Goal: Task Accomplishment & Management: Manage account settings

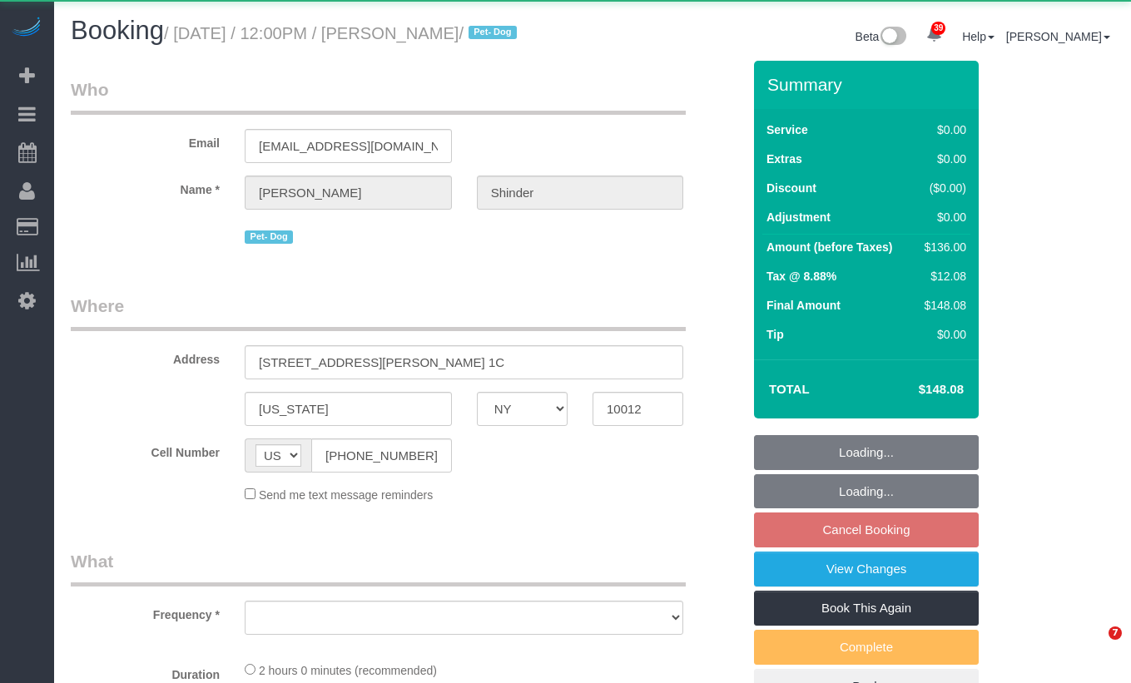
select select "NY"
select select "object:924"
select select "string:stripe-pm_1Pyf034VGloSiKo7q90DMxe6"
select select "1"
select select "spot1"
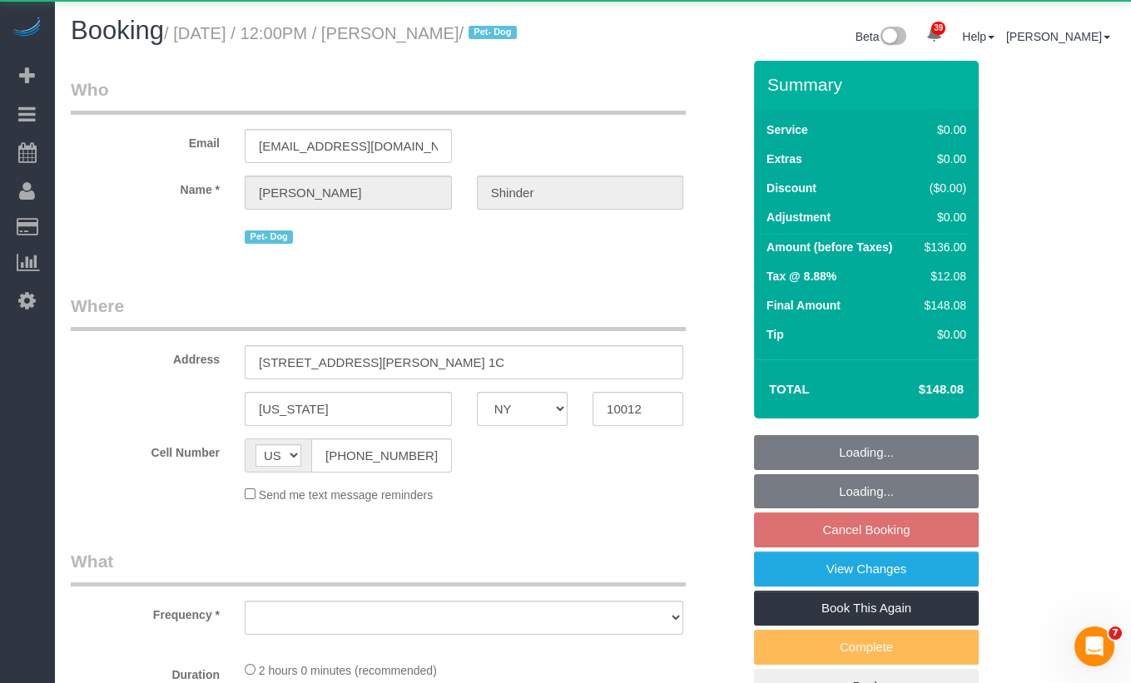
select select "number:89"
select select "number:90"
select select "number:13"
select select "number:5"
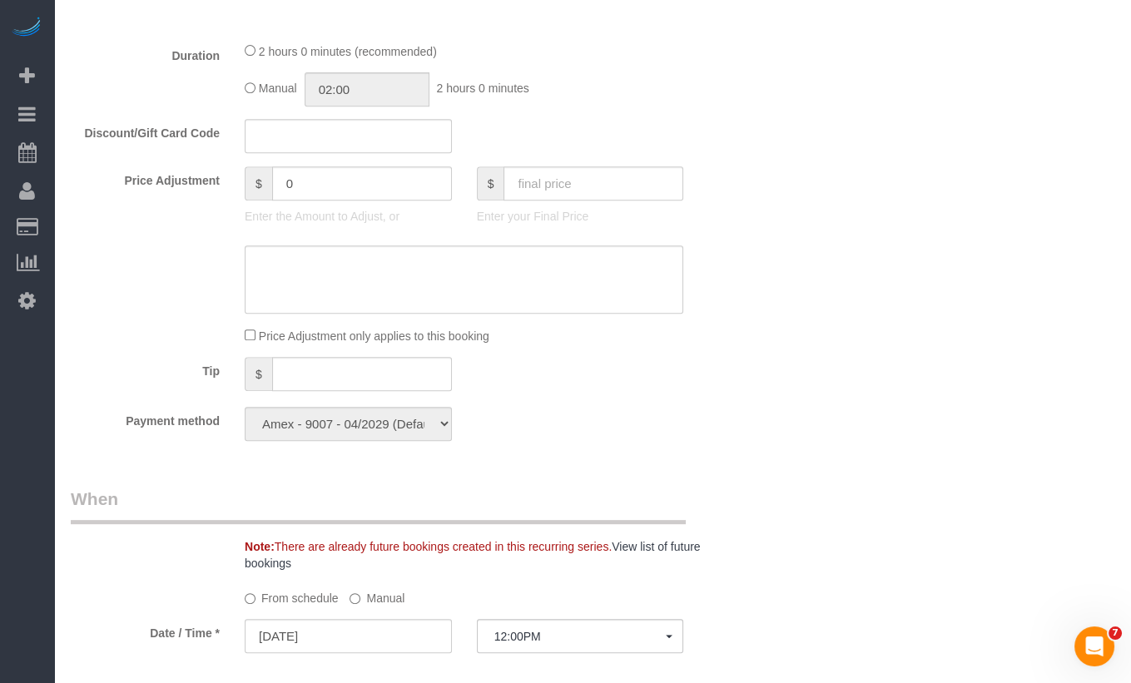
scroll to position [1230, 0]
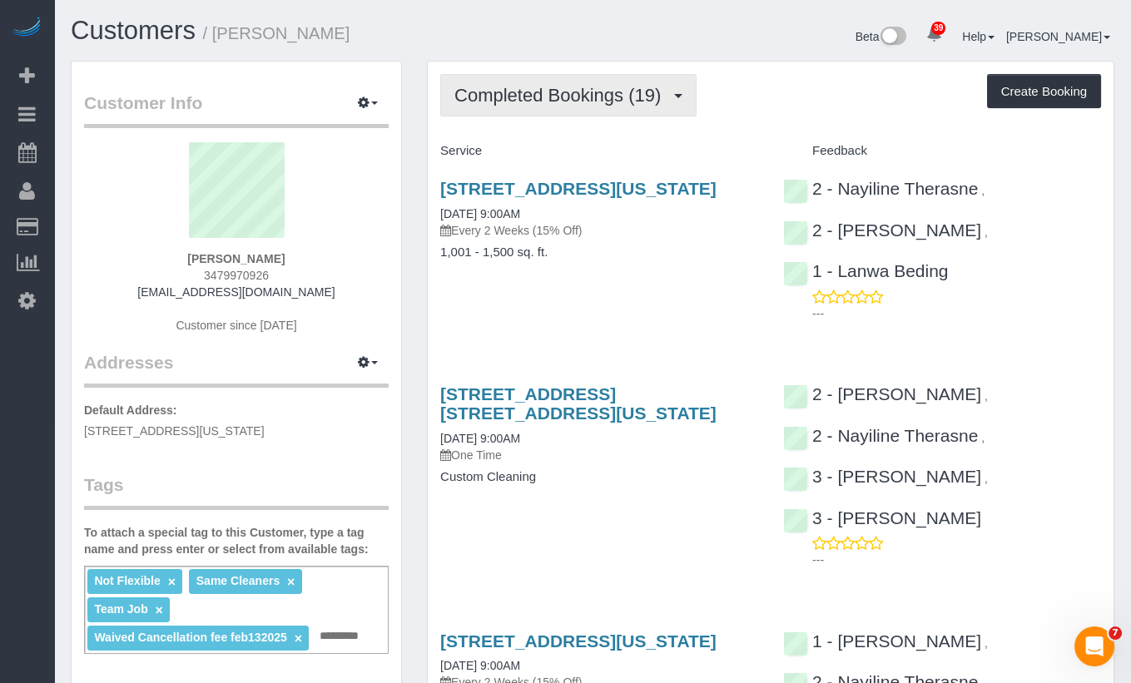
click at [552, 90] on span "Completed Bookings (19)" at bounding box center [561, 95] width 215 height 21
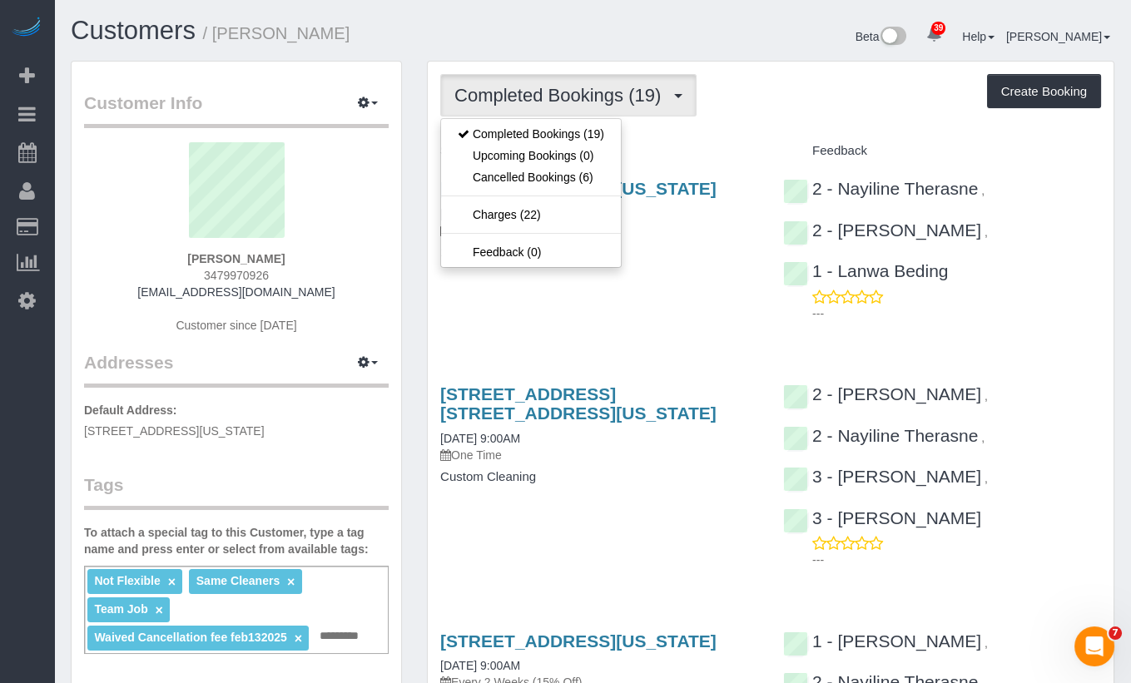
click at [607, 44] on div "Beta 39 Your Notifications You have 0 alerts × You have 7 to charge for 10/13/2…" at bounding box center [860, 39] width 534 height 44
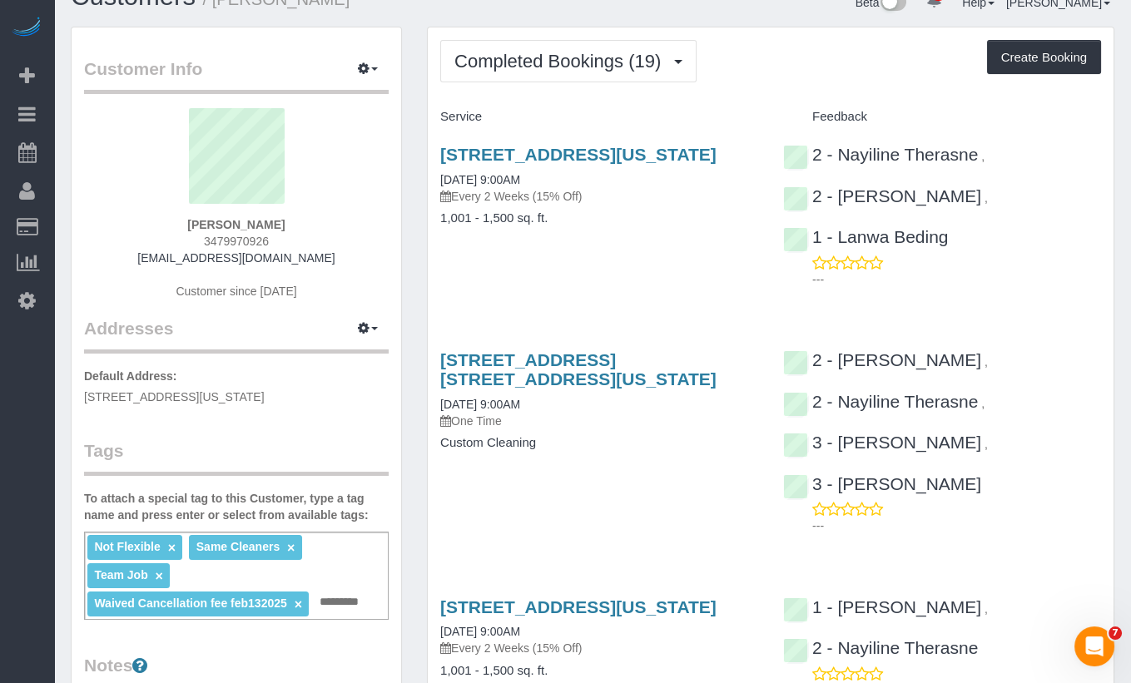
scroll to position [36, 0]
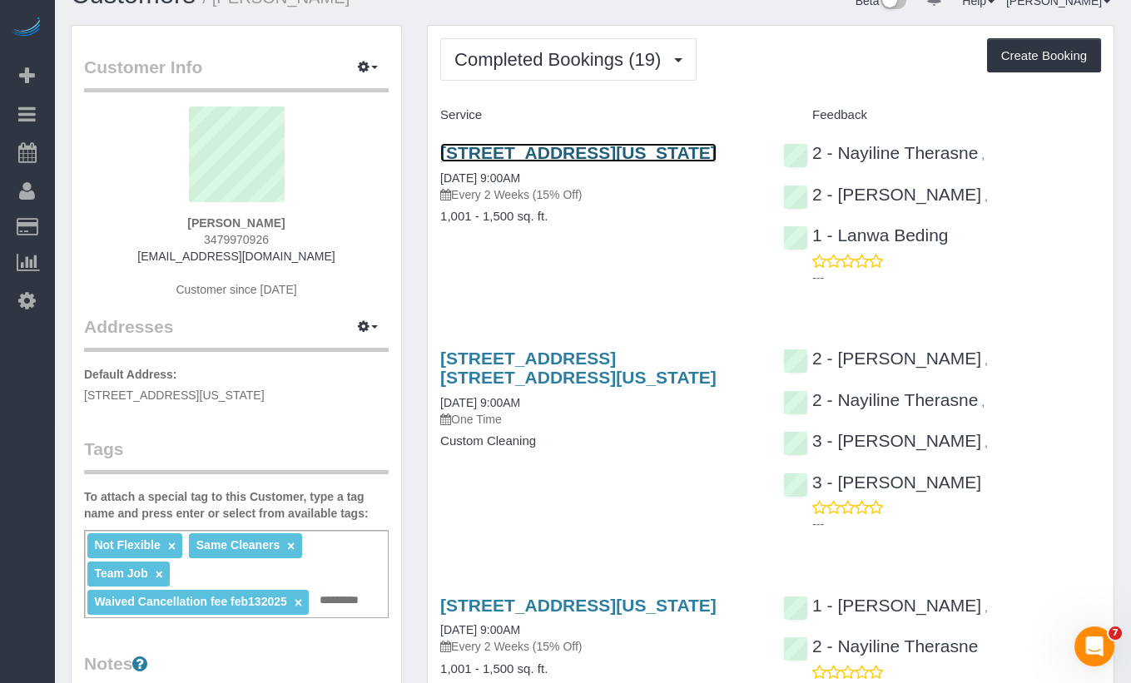
click at [573, 155] on link "124 East 13th Street, Apt.5, New York, NY 10003" at bounding box center [578, 152] width 276 height 19
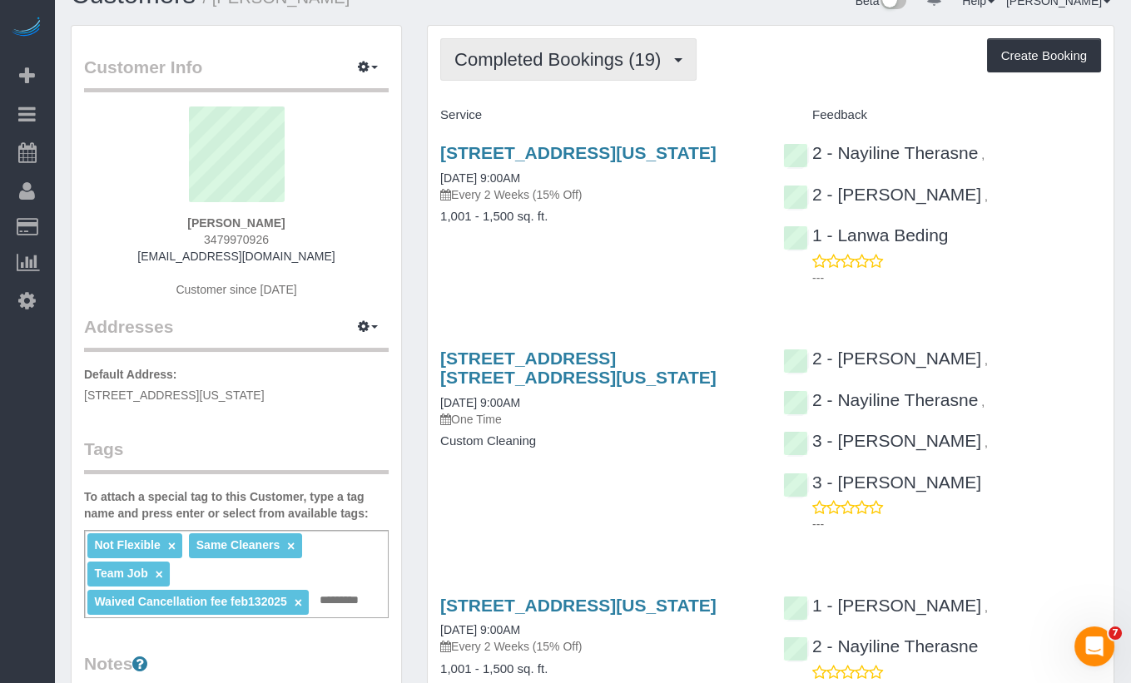
click at [647, 64] on span "Completed Bookings (19)" at bounding box center [561, 59] width 215 height 21
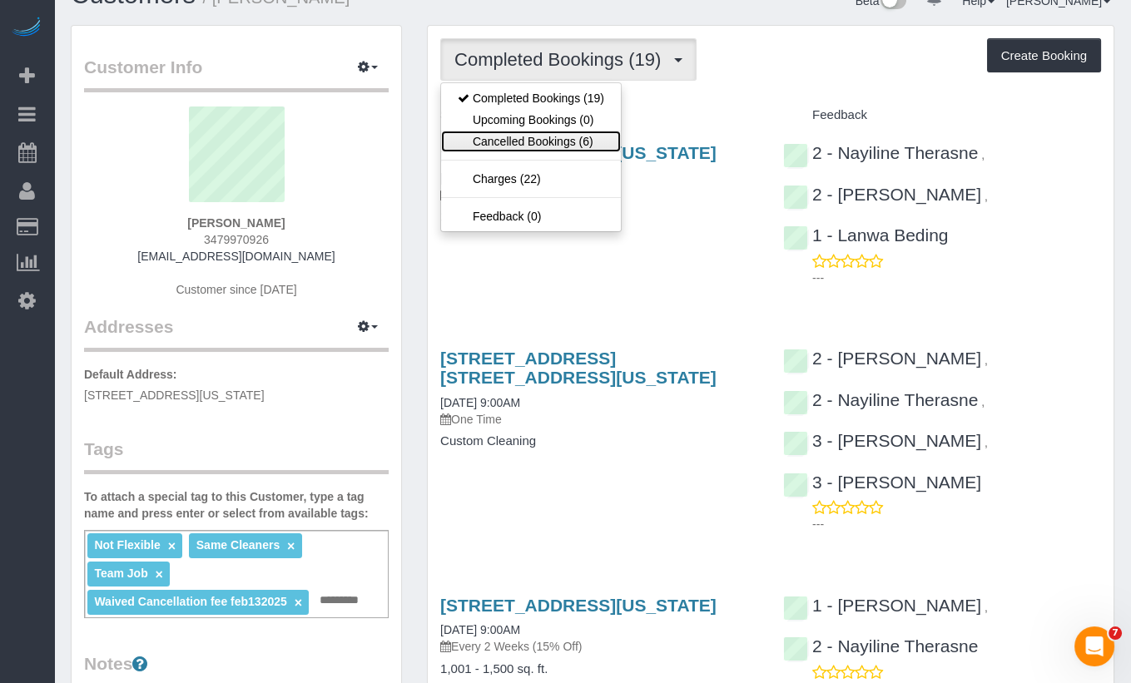
click at [563, 141] on link "Cancelled Bookings (6)" at bounding box center [531, 142] width 180 height 22
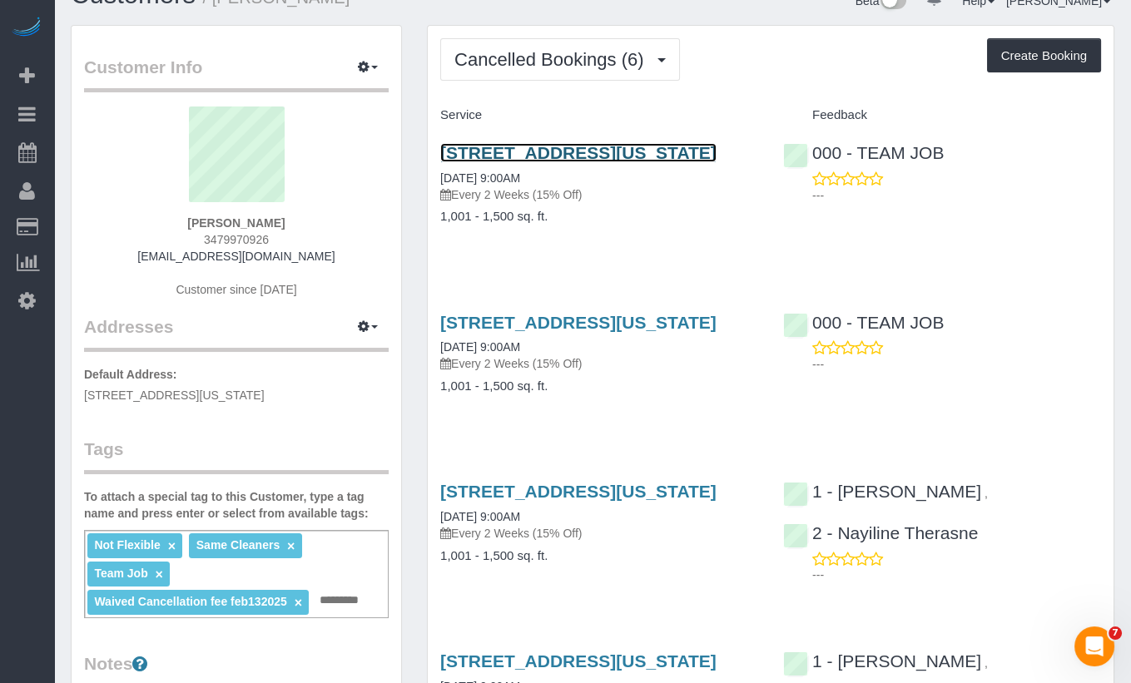
click at [567, 148] on link "124 East 13th Street, Apt.5, New York, NY 10003" at bounding box center [578, 152] width 276 height 19
click at [543, 143] on link "124 East 13th Street, Apt.5, New York, NY 10003" at bounding box center [578, 152] width 276 height 19
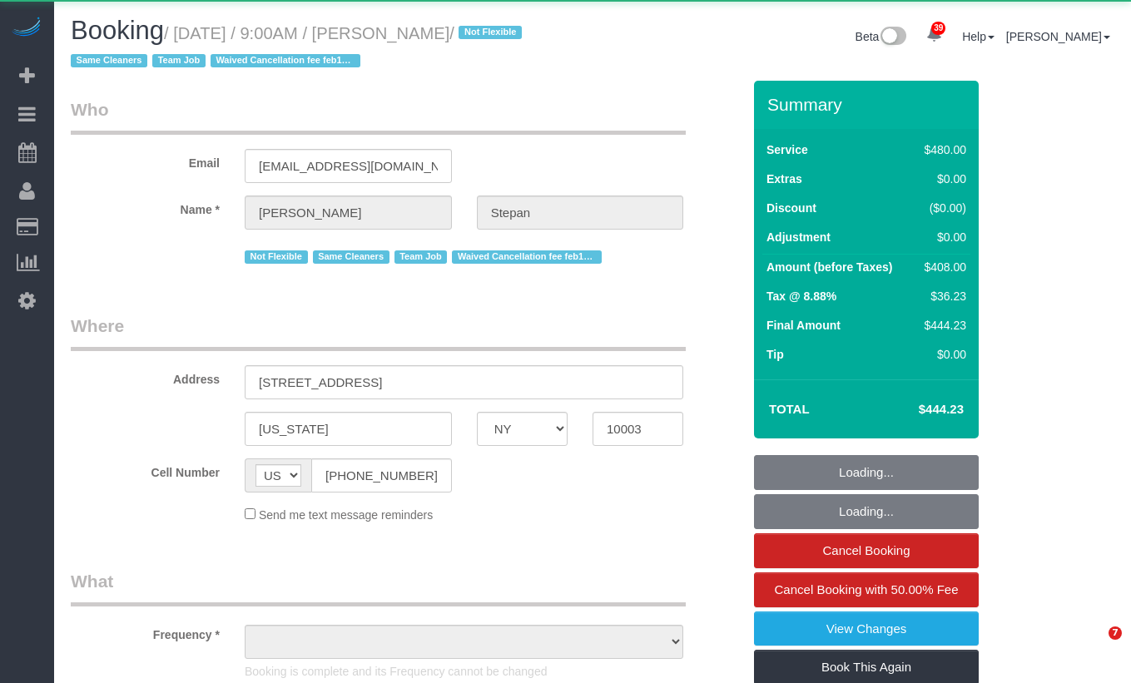
select select "NY"
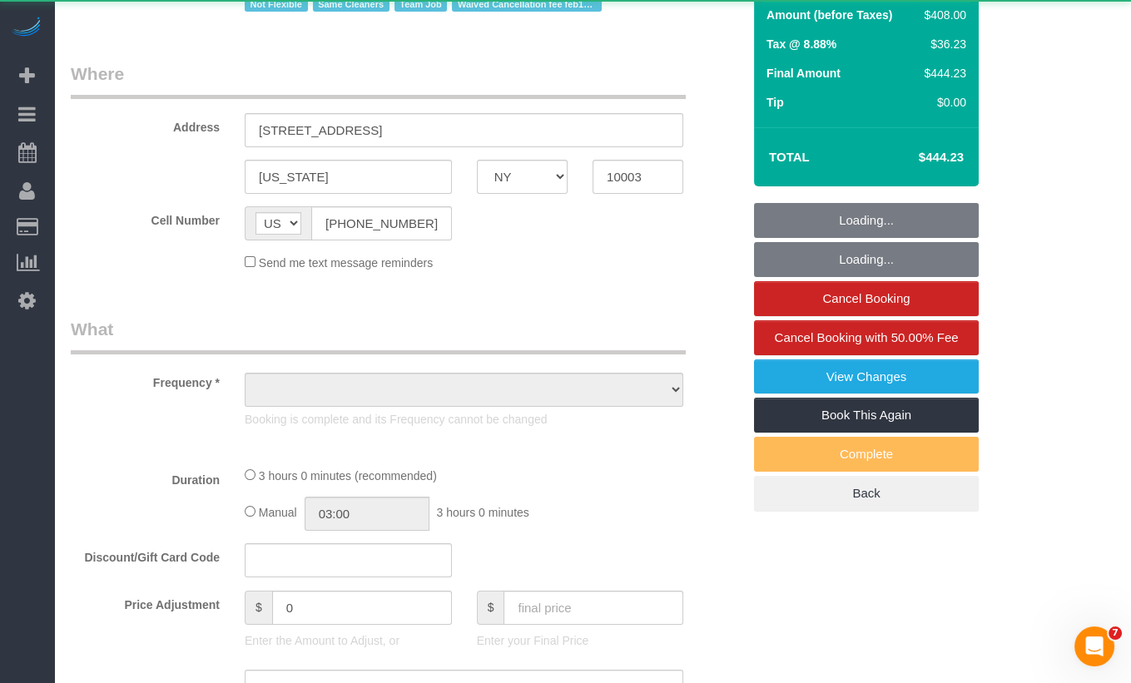
select select "object:931"
select select "2"
select select "180"
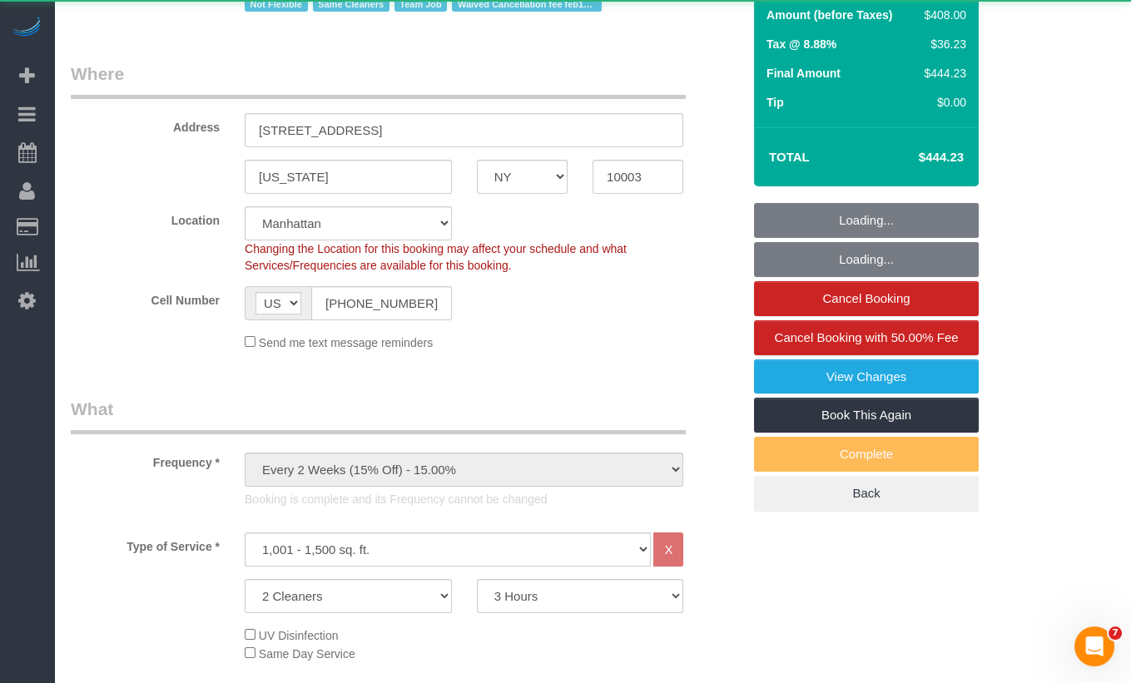
scroll to position [329, 0]
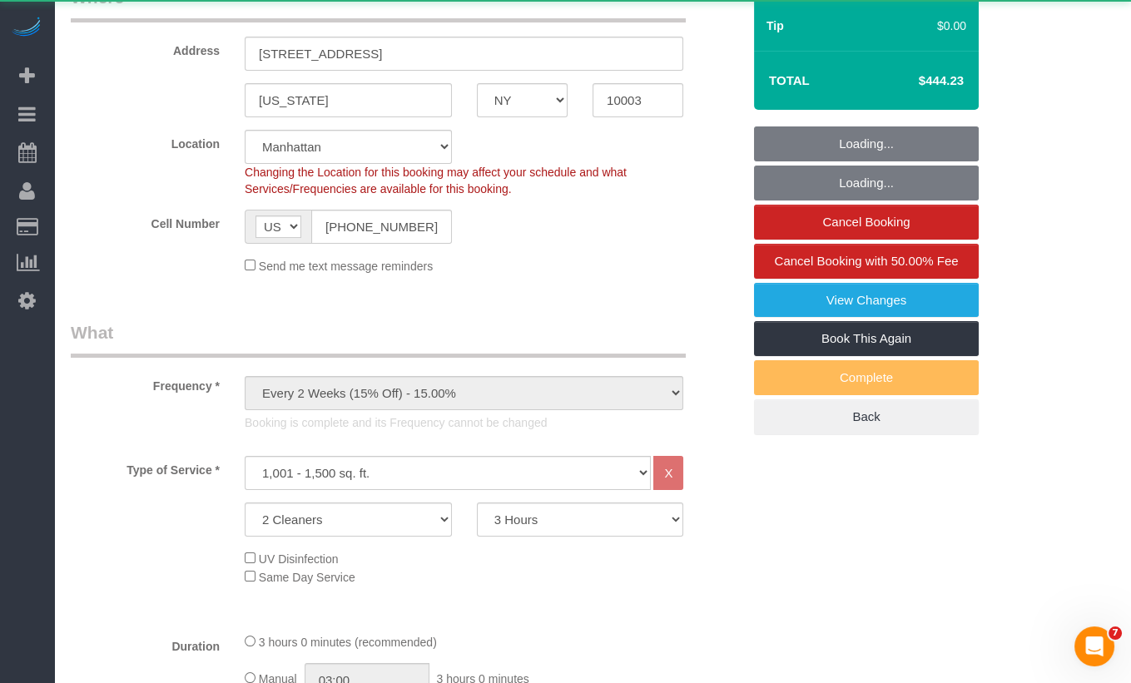
select select "string:stripe-pm_1QhXsq4VGloSiKo7q9BgUkND"
select select "number:57"
select select "number:74"
select select "number:15"
select select "number:7"
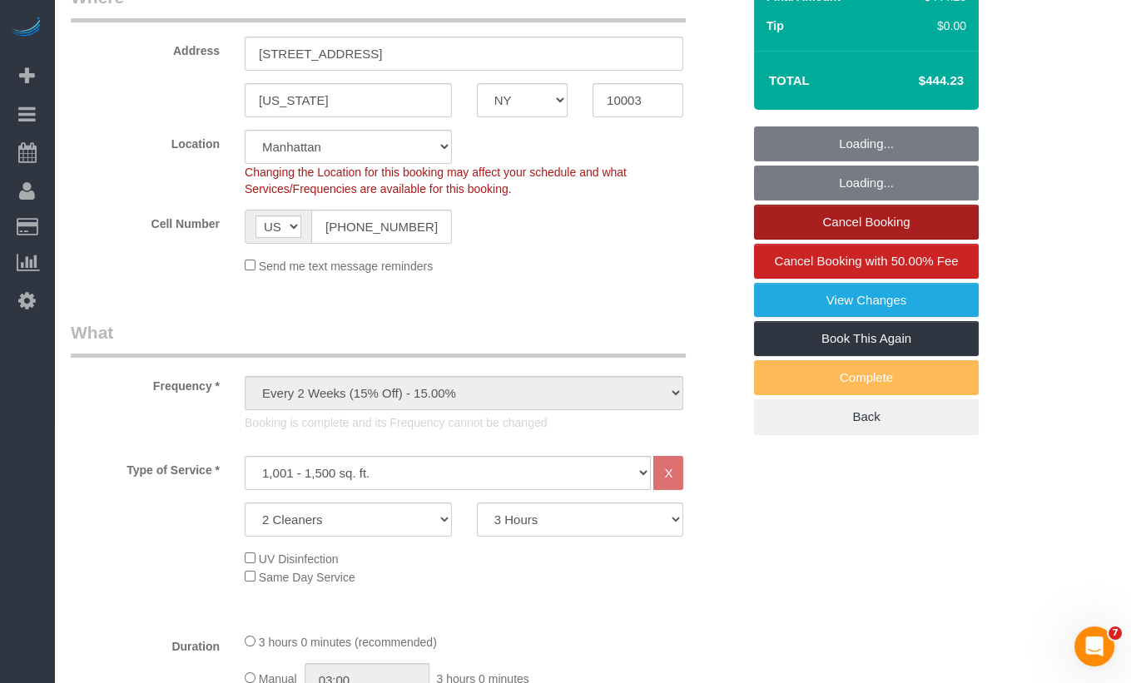
select select "spot1"
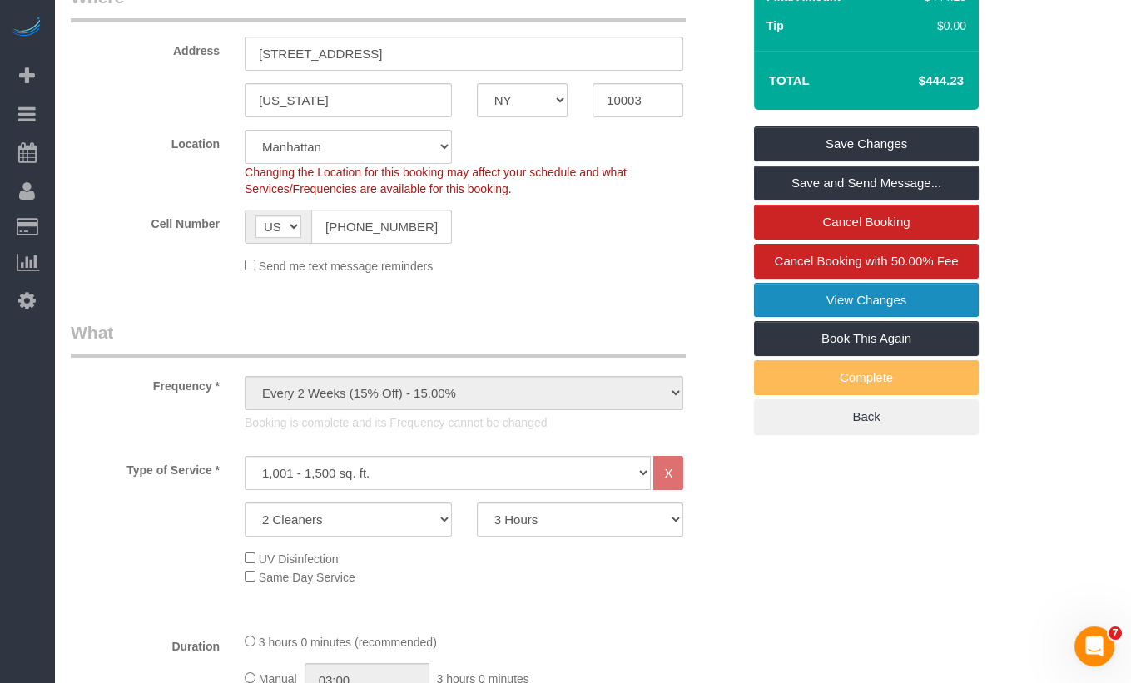
click at [876, 302] on link "View Changes" at bounding box center [866, 300] width 225 height 35
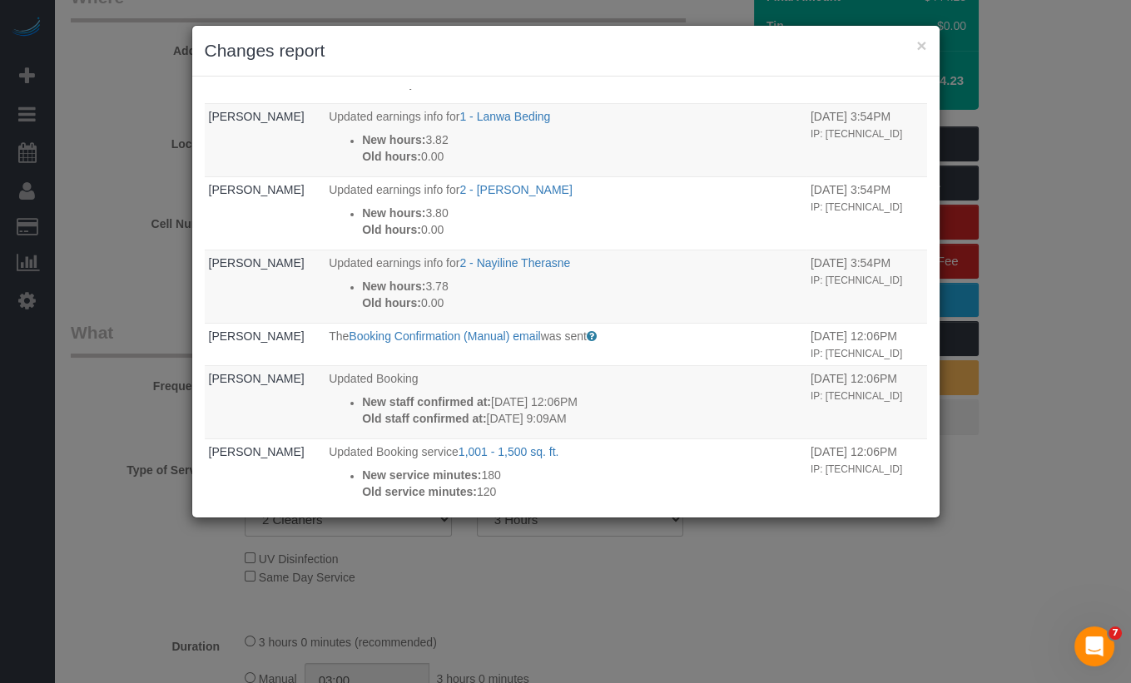
scroll to position [364, 0]
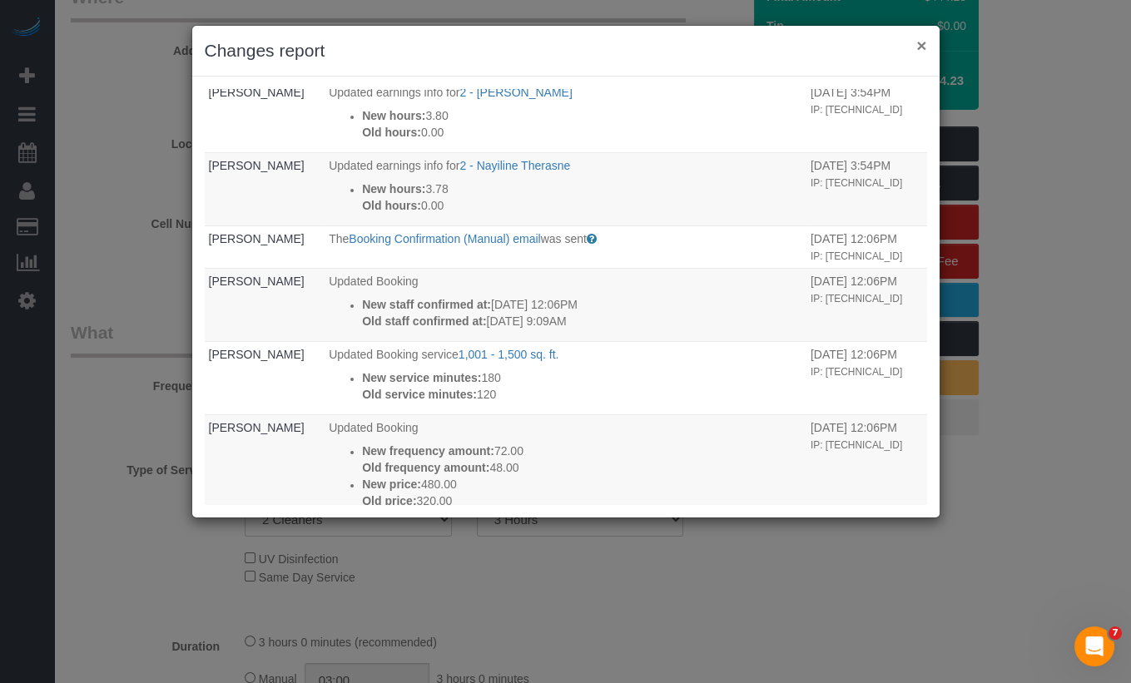
click at [918, 42] on button "×" at bounding box center [921, 45] width 10 height 17
